Goal: Task Accomplishment & Management: Use online tool/utility

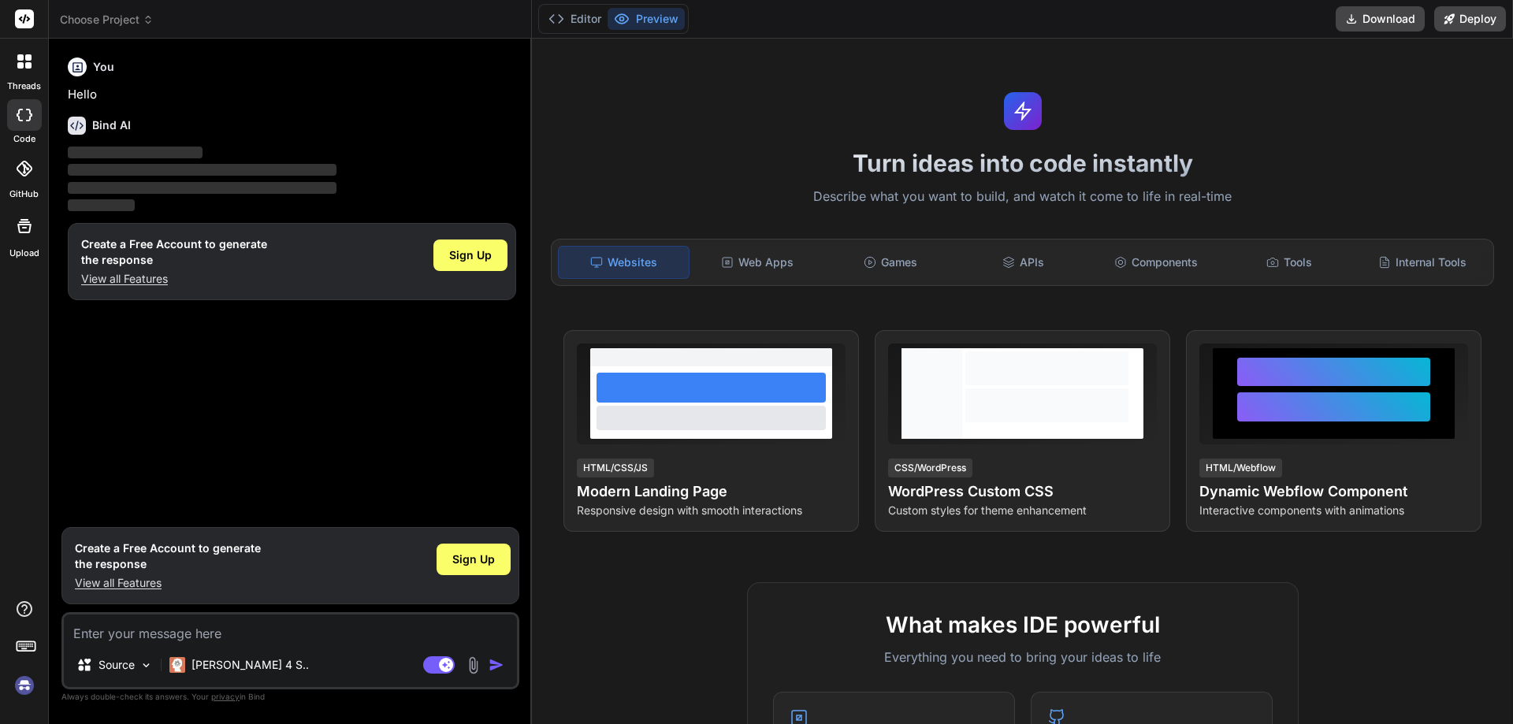
click at [34, 248] on label "Upload" at bounding box center [24, 253] width 30 height 13
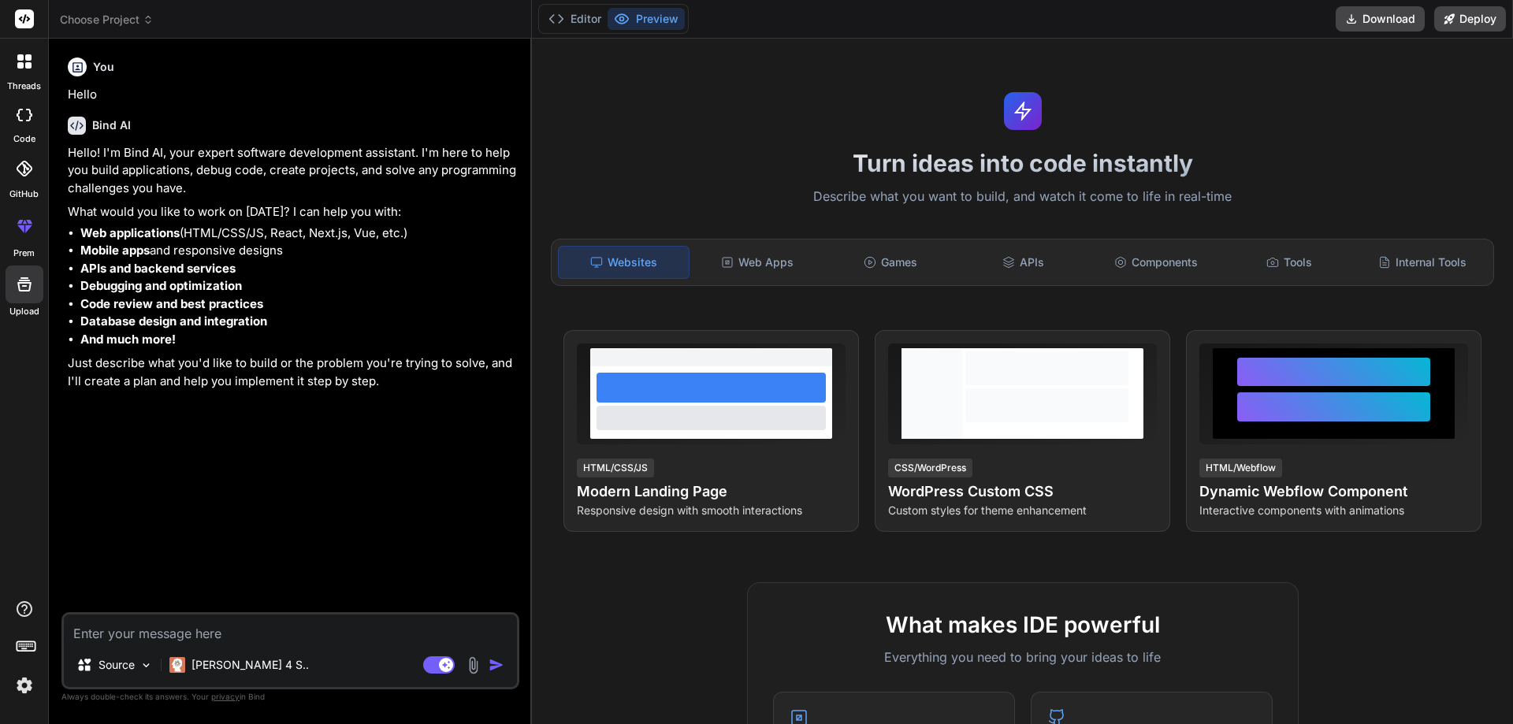
click at [18, 289] on icon at bounding box center [24, 284] width 19 height 19
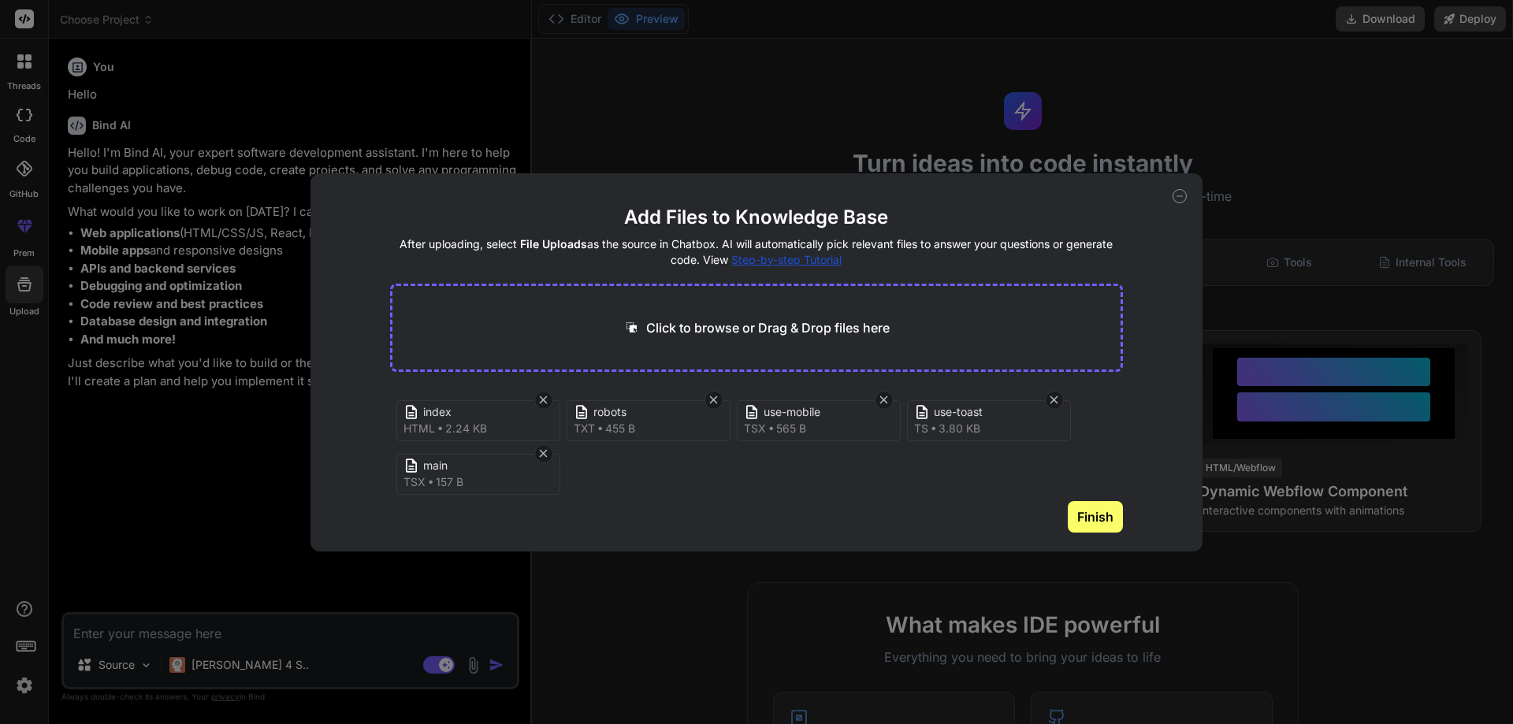
scroll to position [6, 0]
click at [1059, 386] on div "Click to browse or Drag & Drop files here index html 2.24 KB robots txt 455 B u…" at bounding box center [757, 408] width 734 height 249
click at [1055, 404] on span "use-toast" at bounding box center [997, 406] width 126 height 17
click at [1054, 401] on div at bounding box center [1054, 394] width 19 height 19
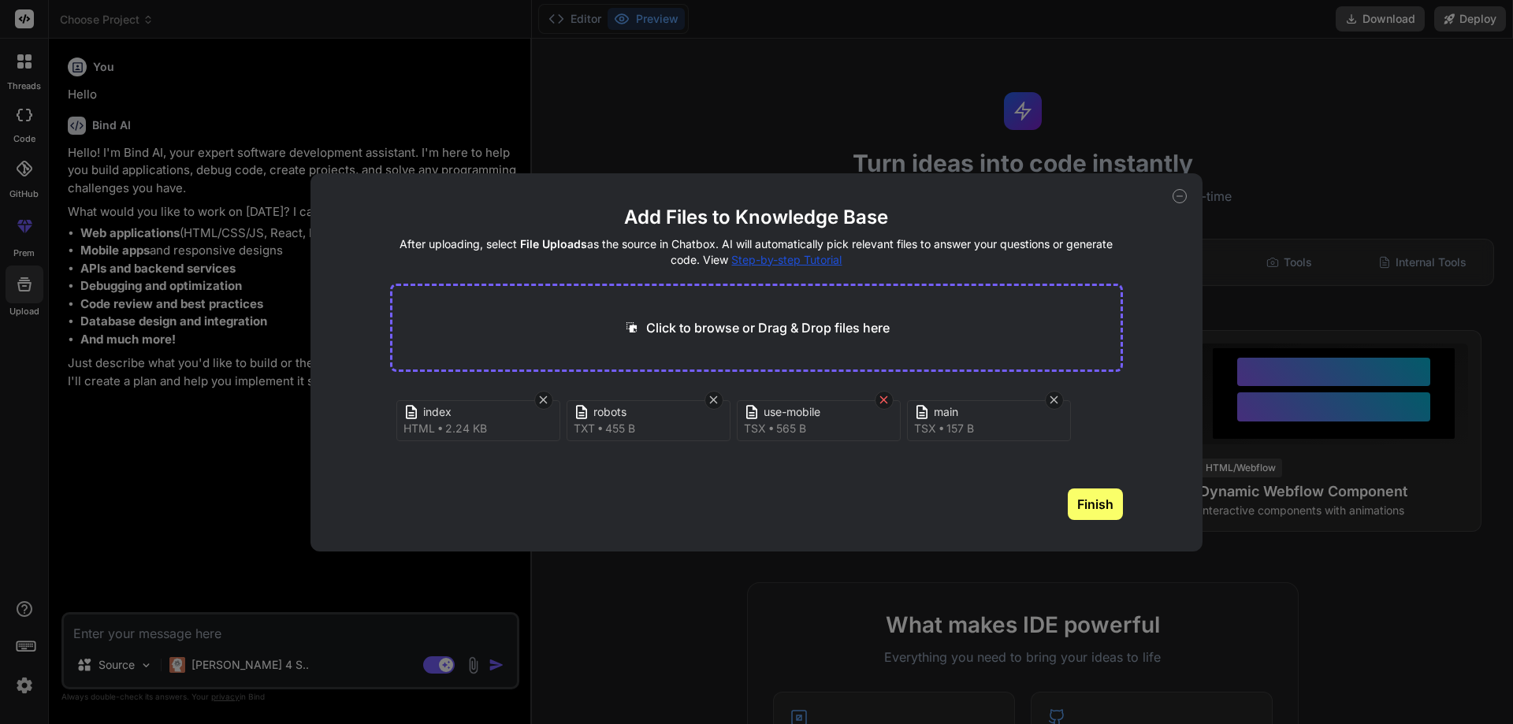
click at [884, 392] on div at bounding box center [884, 400] width 19 height 19
click at [888, 396] on icon at bounding box center [883, 399] width 13 height 13
click at [714, 391] on div at bounding box center [714, 400] width 19 height 19
click at [549, 395] on icon at bounding box center [543, 399] width 13 height 13
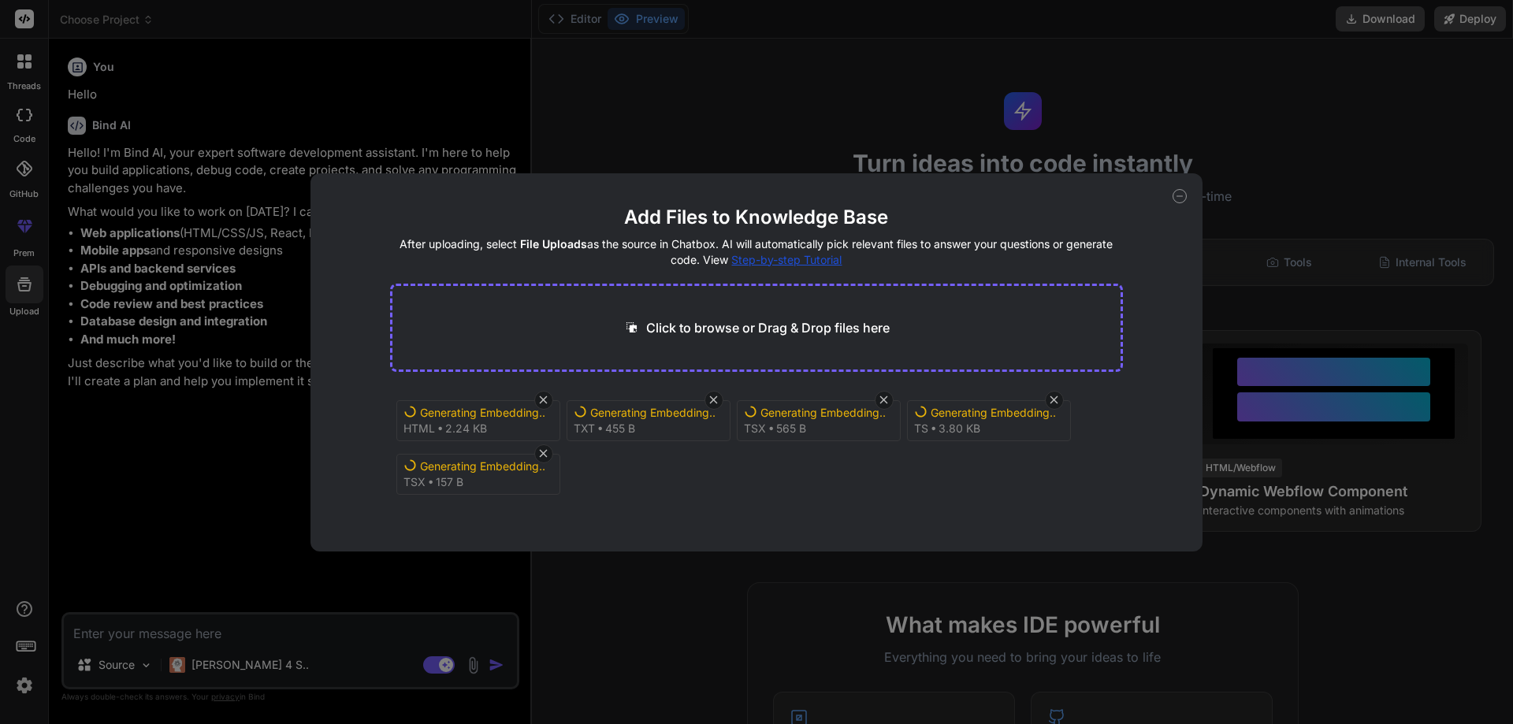
click at [1185, 195] on icon at bounding box center [1180, 196] width 14 height 14
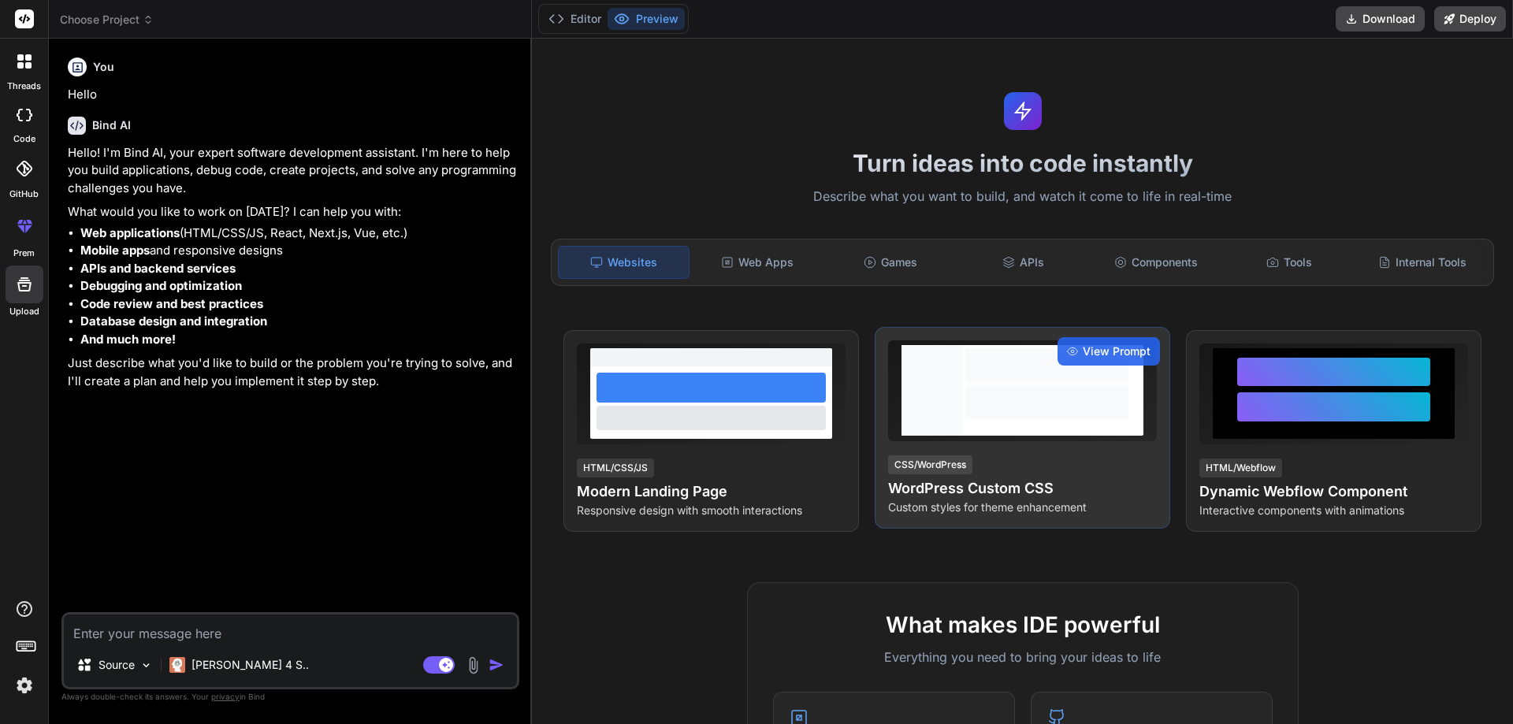
type textarea "x"
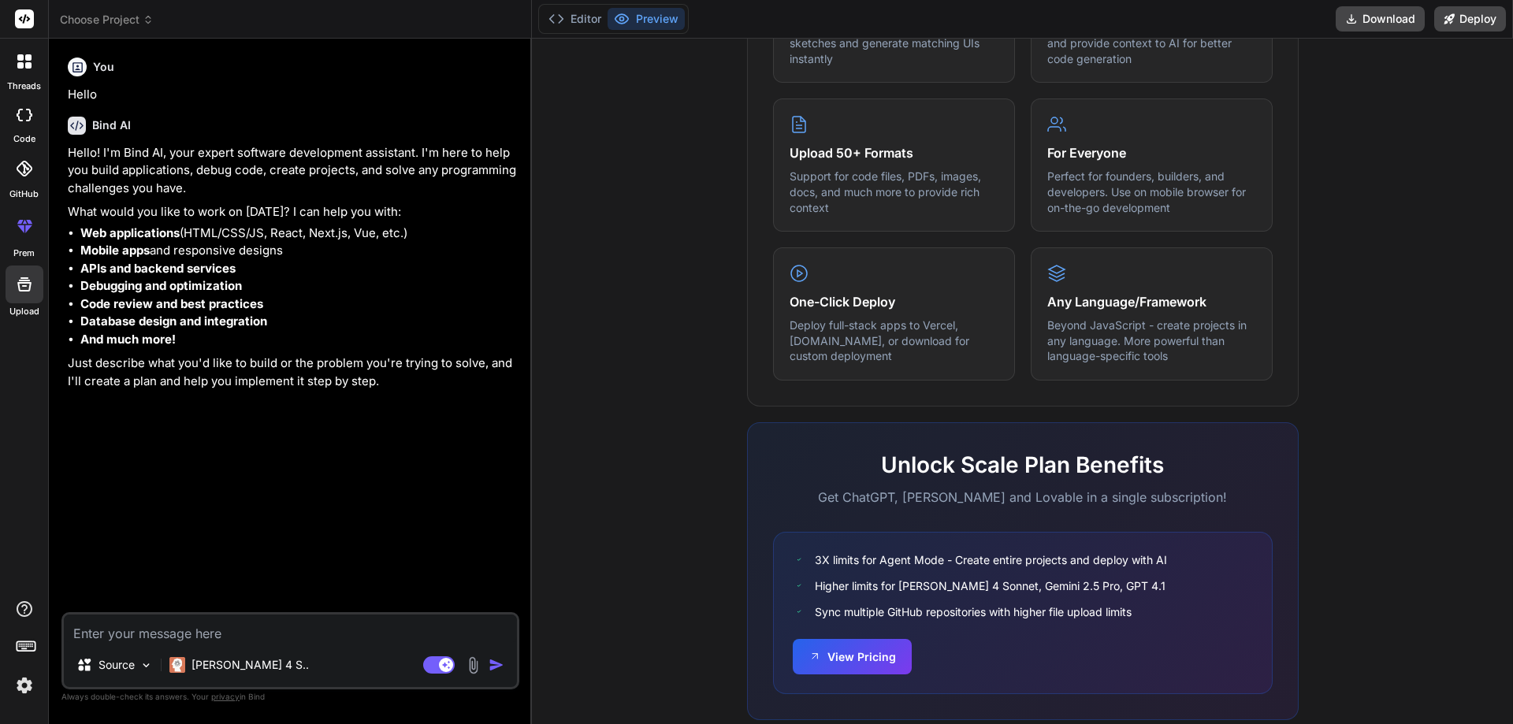
scroll to position [774, 0]
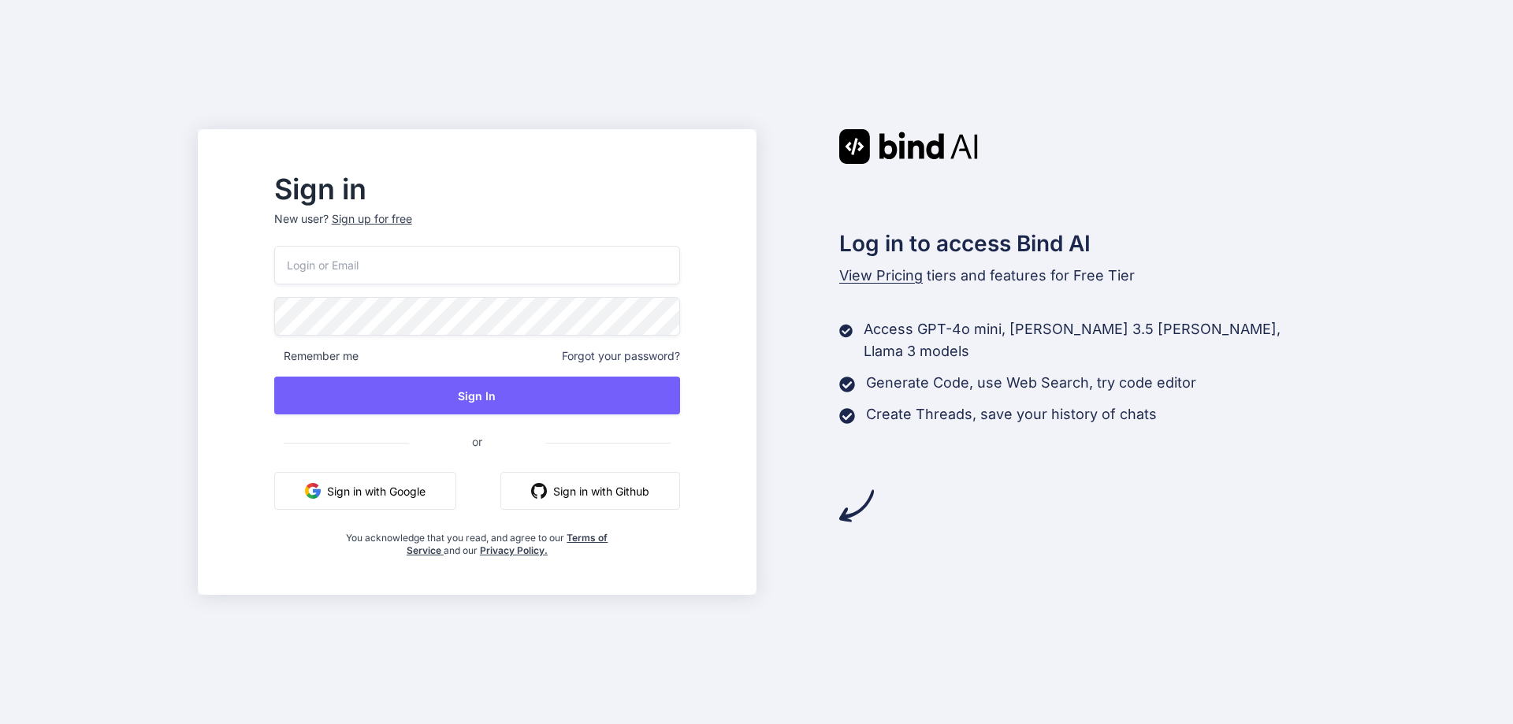
click at [443, 488] on button "Sign in with Google" at bounding box center [365, 491] width 182 height 38
click at [904, 422] on div "Log in to access Bind AI View Pricing tiers and features for Free Tier Access G…" at bounding box center [1036, 326] width 559 height 394
